Goal: Information Seeking & Learning: Understand process/instructions

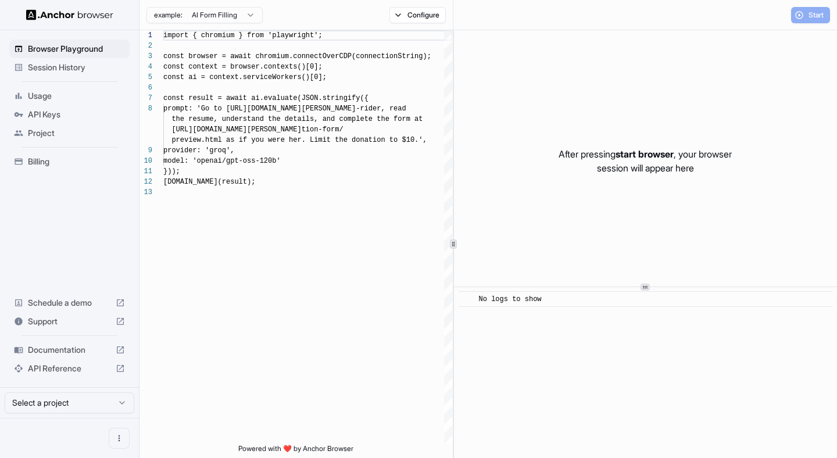
scroll to position [73, 0]
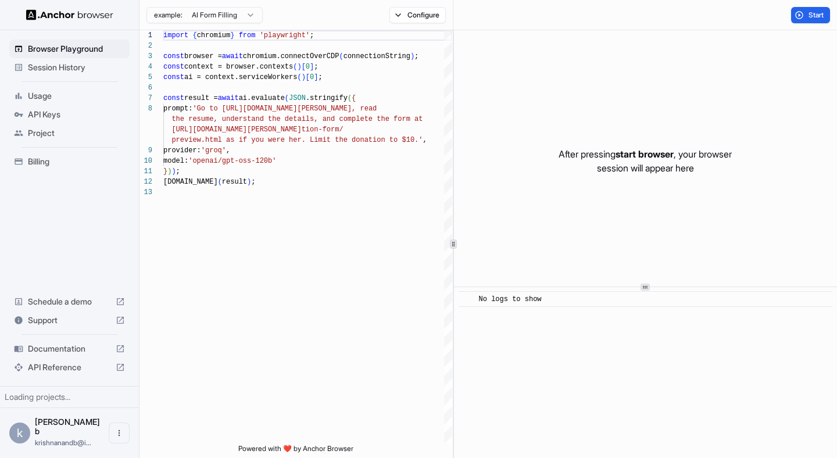
click at [44, 167] on div "Billing" at bounding box center [69, 161] width 120 height 19
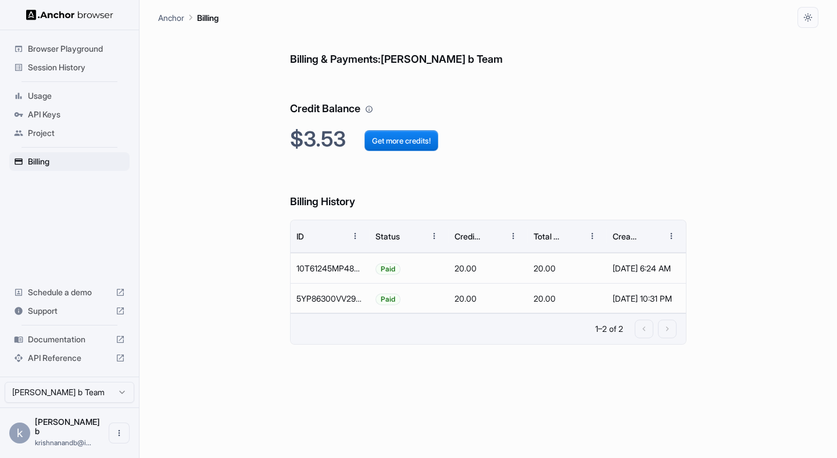
click at [41, 116] on span "API Keys" at bounding box center [76, 115] width 97 height 12
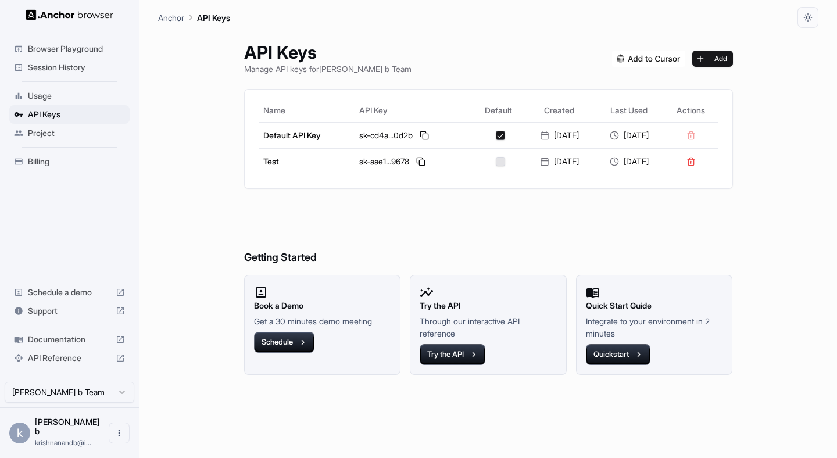
click at [40, 98] on span "Usage" at bounding box center [76, 96] width 97 height 12
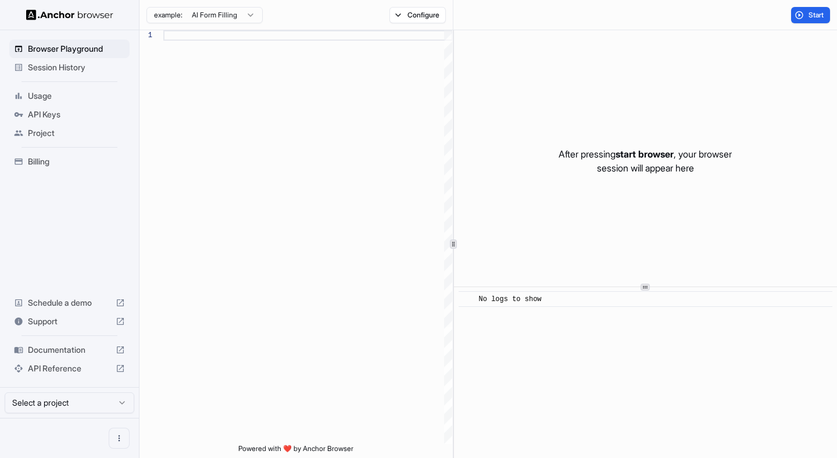
scroll to position [73, 0]
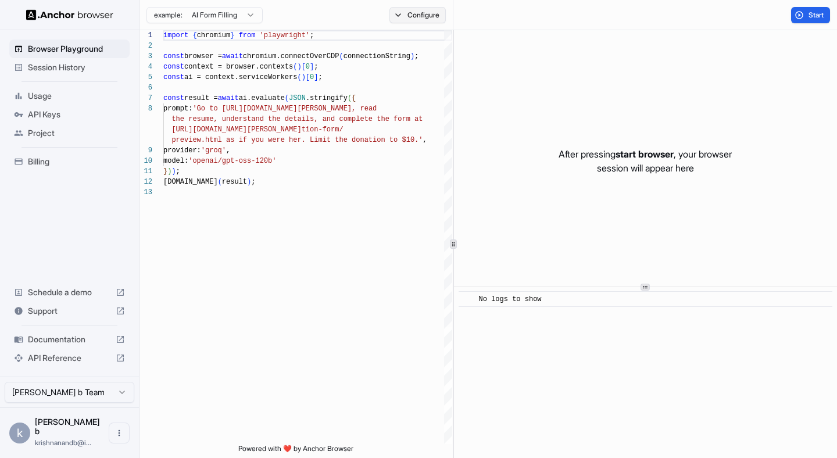
click at [420, 9] on button "Configure" at bounding box center [418, 15] width 56 height 16
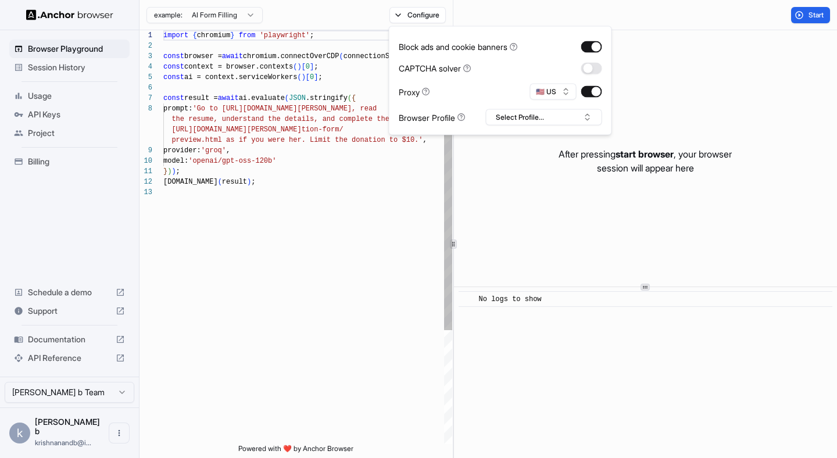
type textarea "**********"
click at [342, 280] on div "import { chromium } from 'playwright' ; const browser = await chromium.connectO…" at bounding box center [307, 315] width 289 height 571
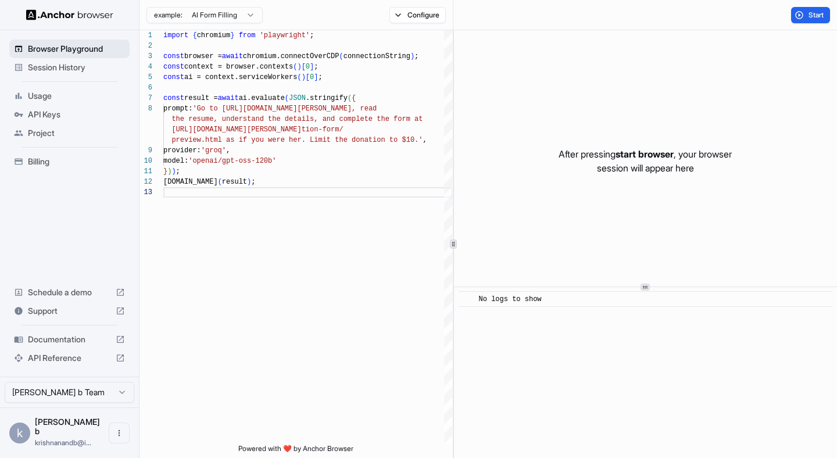
click at [49, 56] on div "Browser Playground" at bounding box center [69, 49] width 120 height 19
click at [48, 66] on span "Session History" at bounding box center [76, 68] width 97 height 12
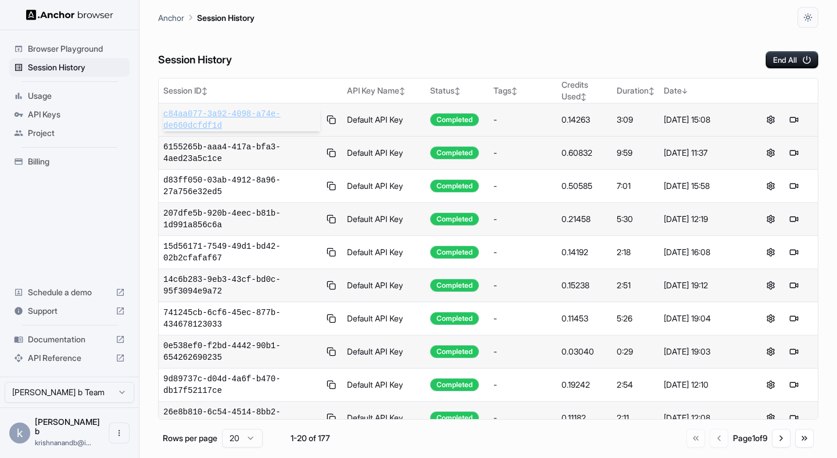
click at [262, 115] on span "c84aa077-3a92-4098-a74e-de660dcfdf1d" at bounding box center [241, 119] width 157 height 23
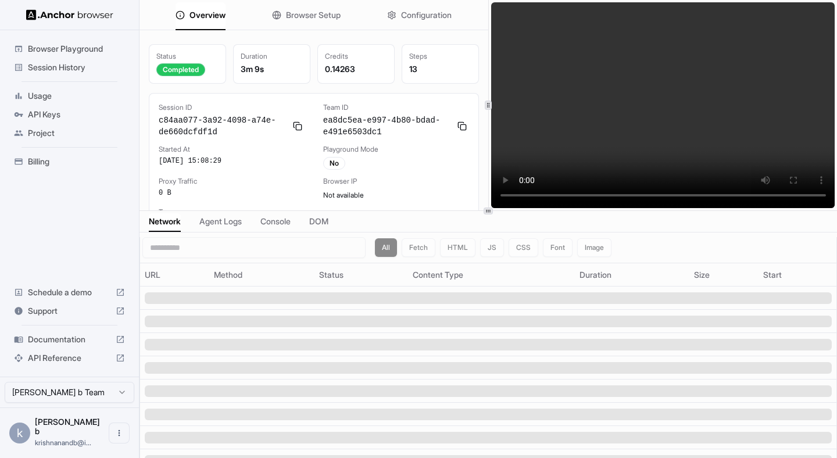
click at [336, 20] on span "Browser Setup" at bounding box center [313, 15] width 55 height 12
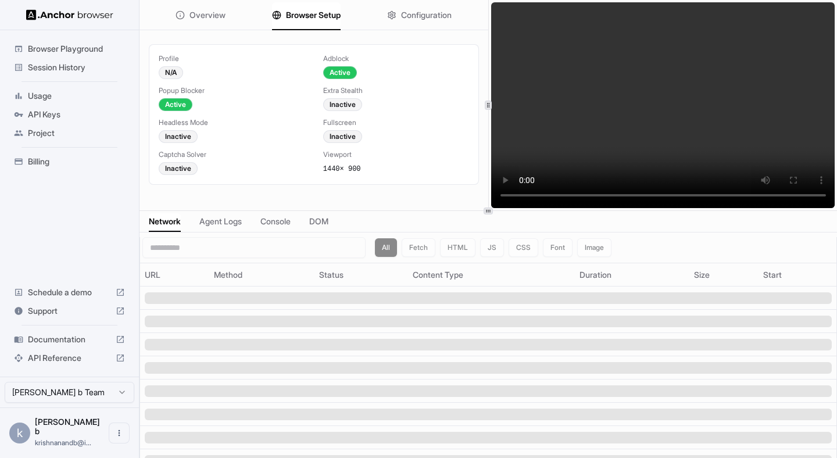
click at [425, 16] on span "Configuration" at bounding box center [426, 15] width 51 height 12
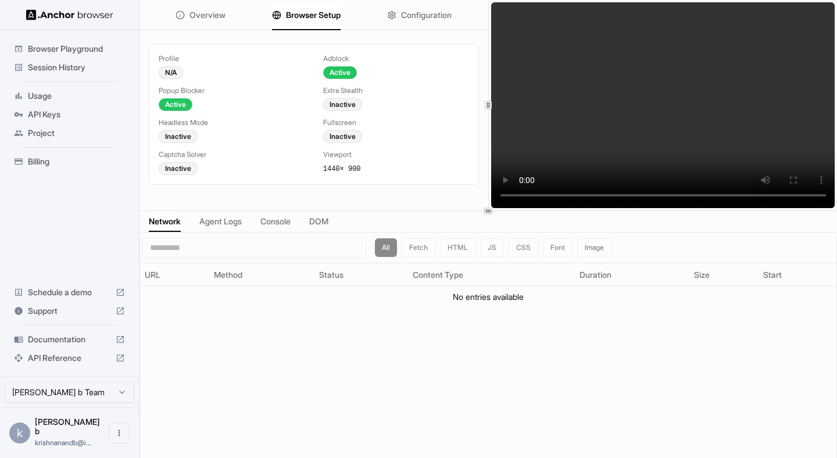
click at [329, 15] on span "Browser Setup" at bounding box center [313, 15] width 55 height 12
click at [179, 140] on div "Inactive" at bounding box center [178, 136] width 39 height 13
click at [224, 15] on div "Overview Browser Setup Configuration" at bounding box center [314, 15] width 349 height 30
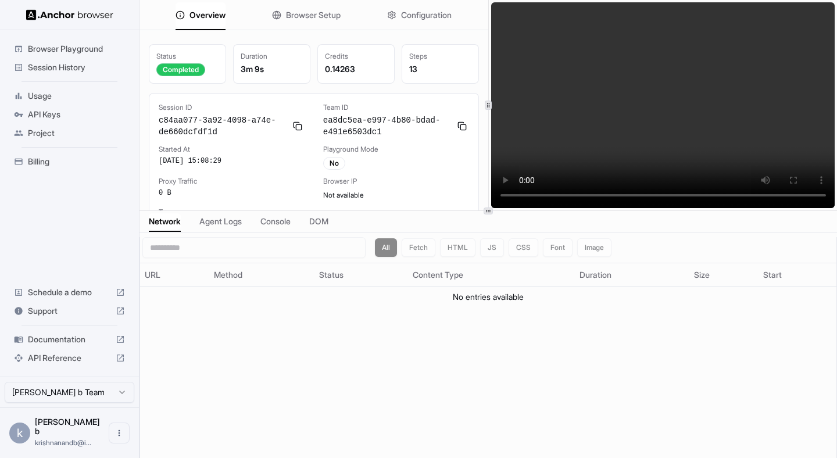
click at [202, 12] on span "Overview" at bounding box center [208, 15] width 36 height 12
click at [52, 345] on span "Documentation" at bounding box center [69, 340] width 83 height 12
